Goal: Transaction & Acquisition: Purchase product/service

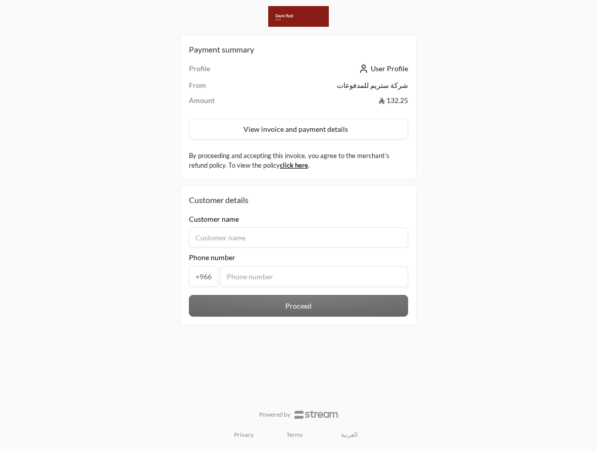
click at [314, 238] on input at bounding box center [298, 237] width 219 height 20
click at [310, 244] on input at bounding box center [298, 237] width 219 height 20
type input "asd"
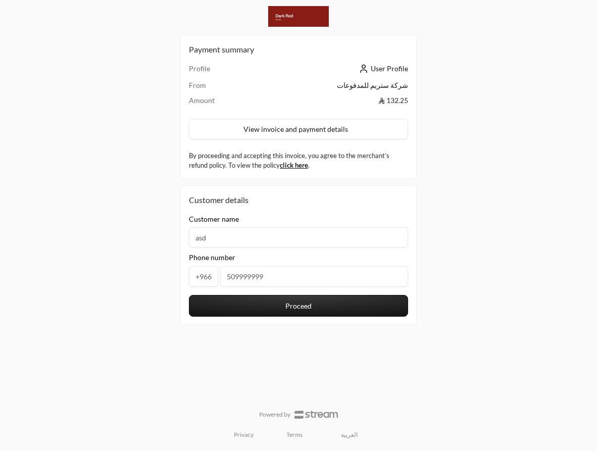
type input "509999999"
click at [300, 305] on button "Proceed" at bounding box center [298, 306] width 219 height 22
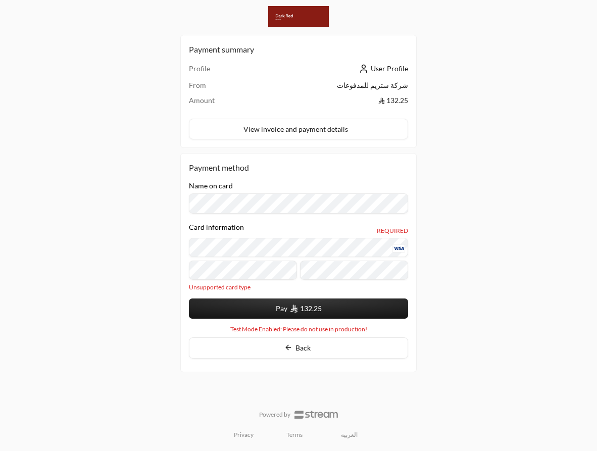
click at [258, 305] on button "Pay 132.25" at bounding box center [298, 308] width 219 height 20
